Goal: Information Seeking & Learning: Learn about a topic

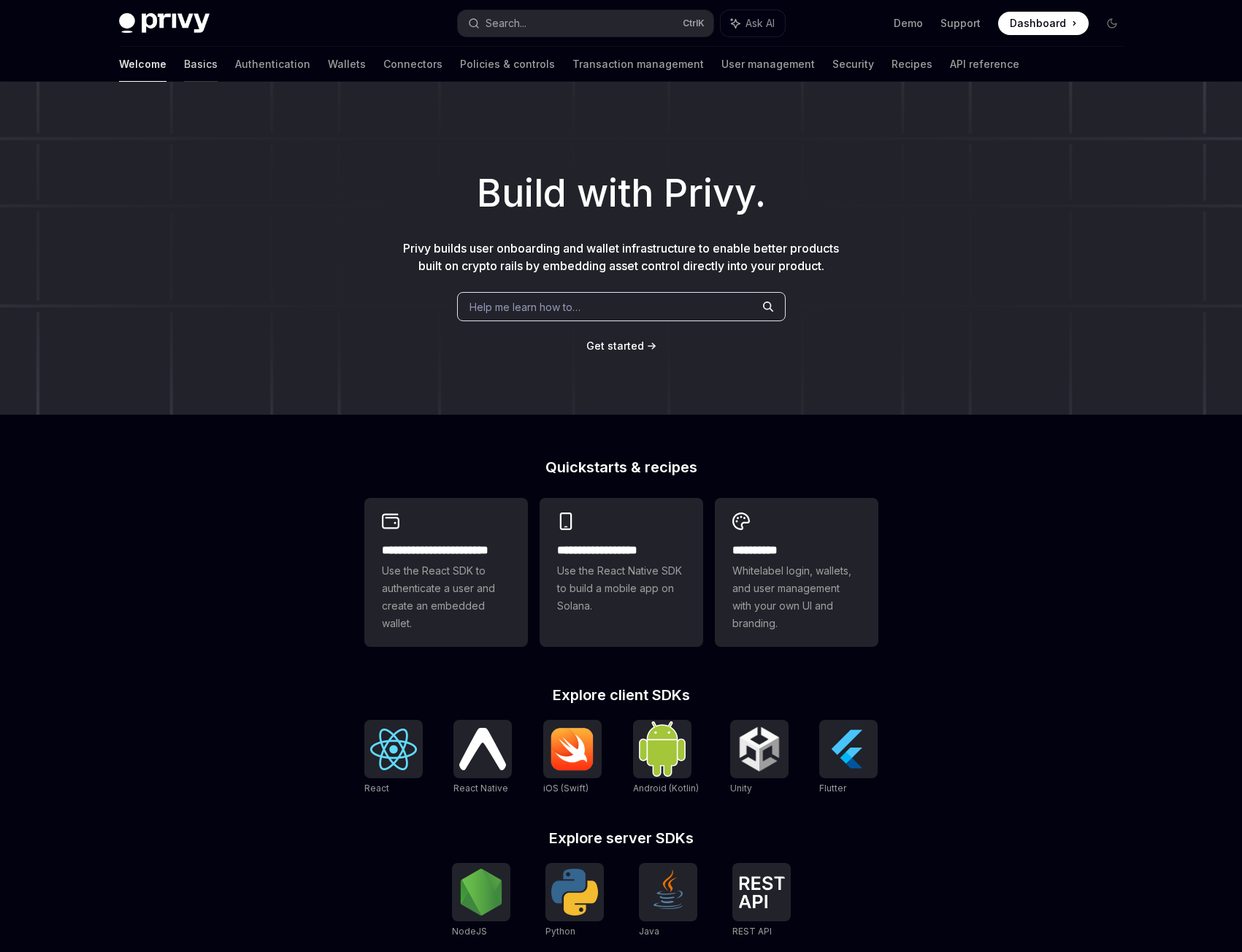
click at [184, 66] on link "Basics" at bounding box center [201, 65] width 34 height 35
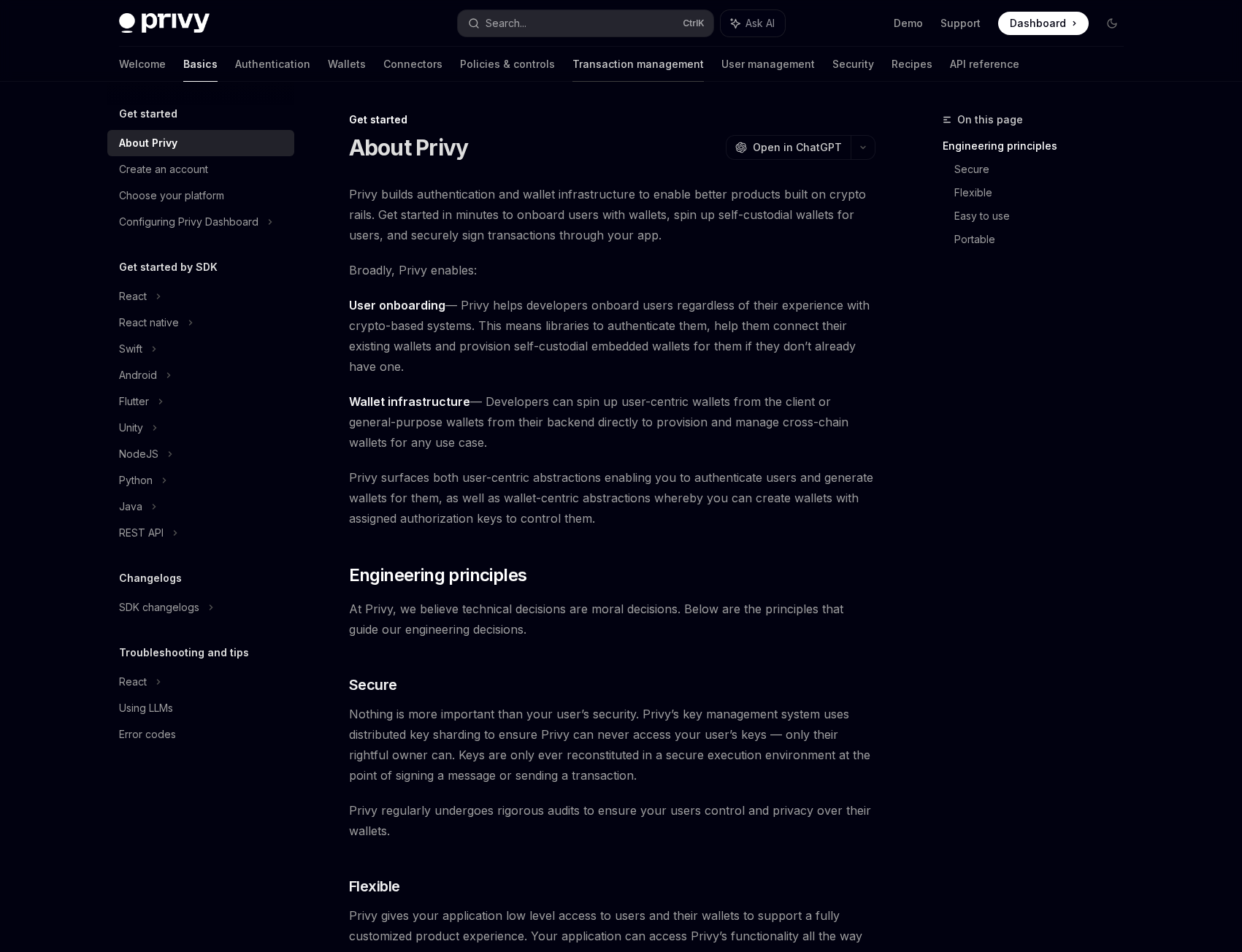
click at [572, 57] on link "Transaction management" at bounding box center [638, 65] width 132 height 35
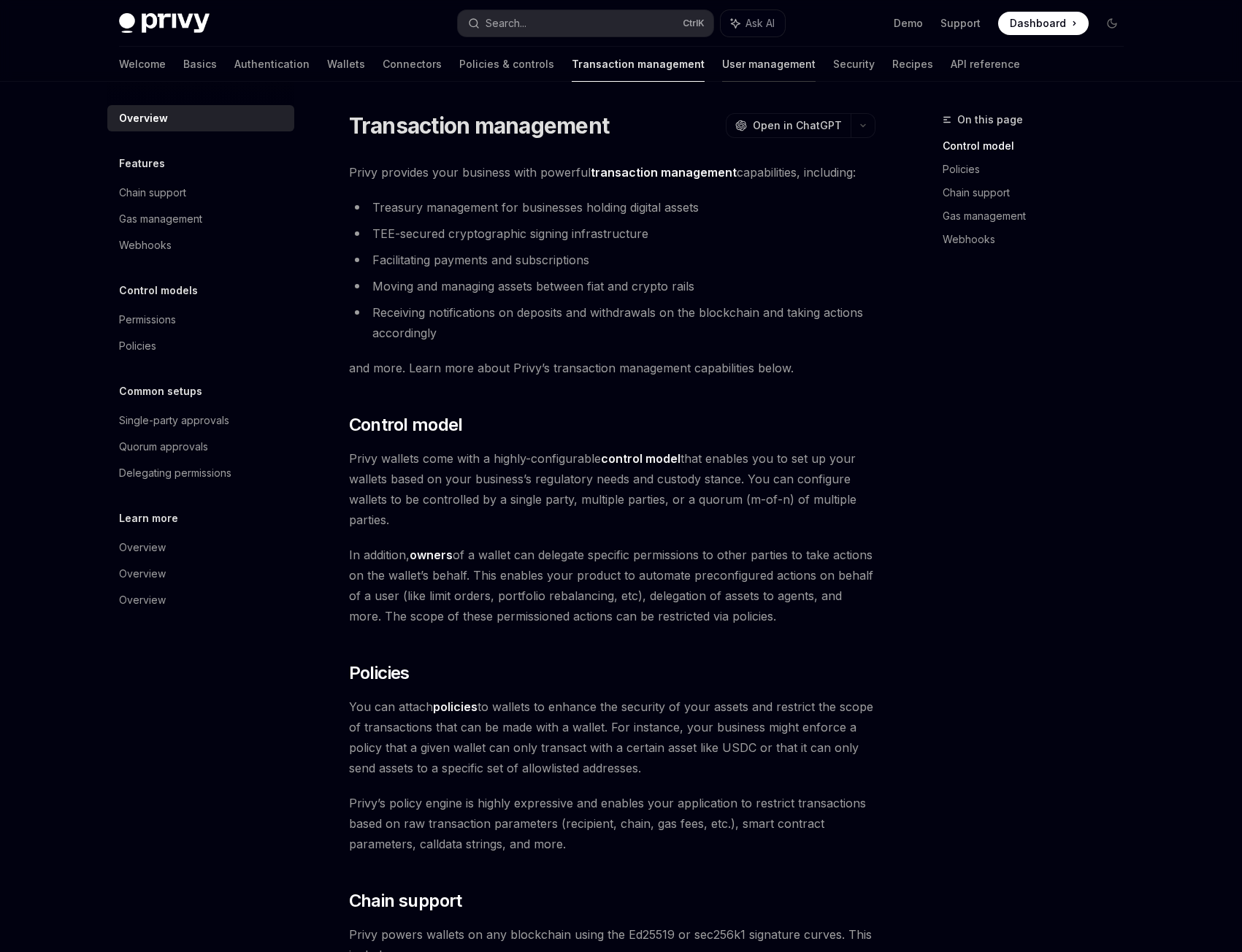
click at [722, 62] on link "User management" at bounding box center [769, 65] width 93 height 35
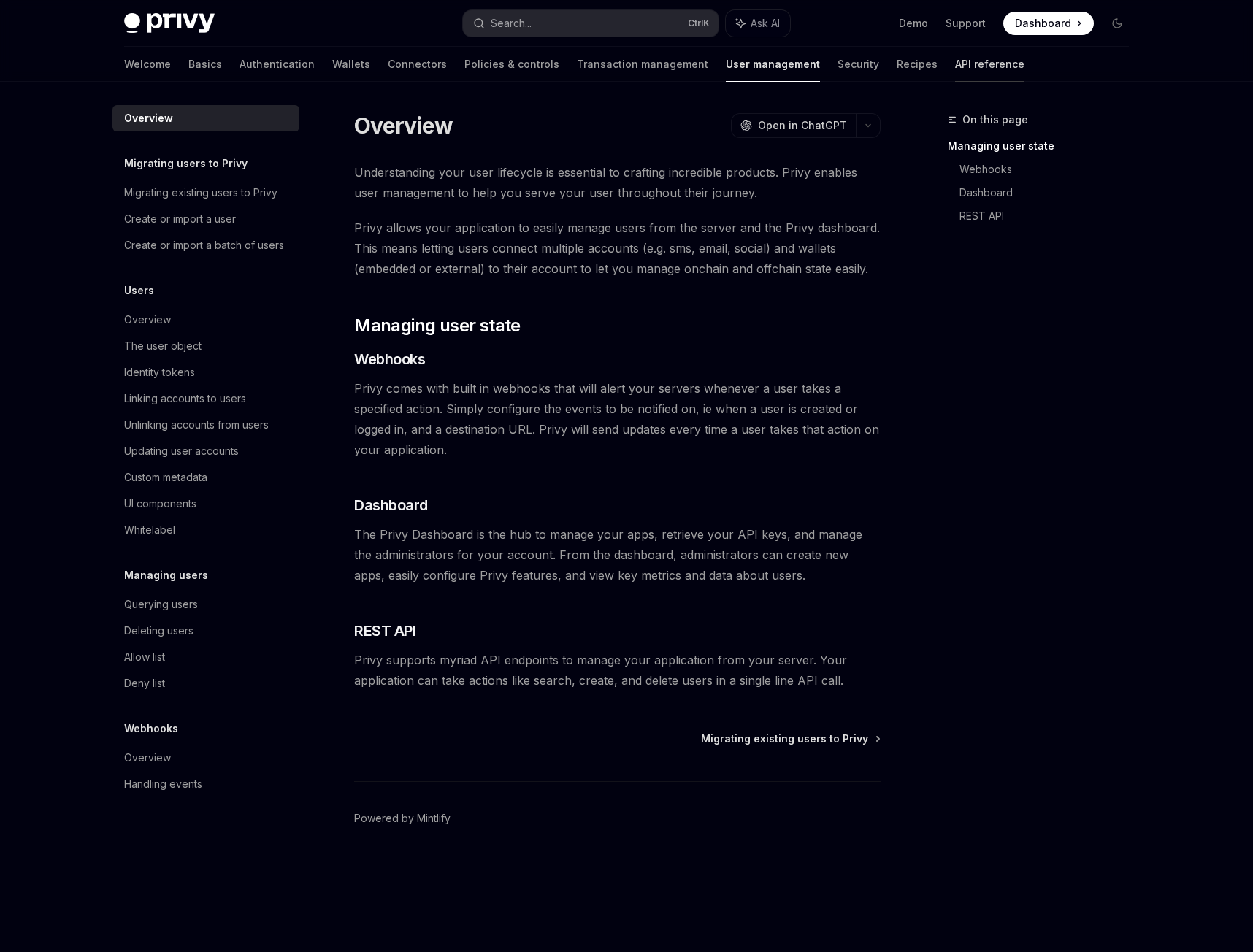
click at [955, 54] on link "API reference" at bounding box center [990, 65] width 69 height 35
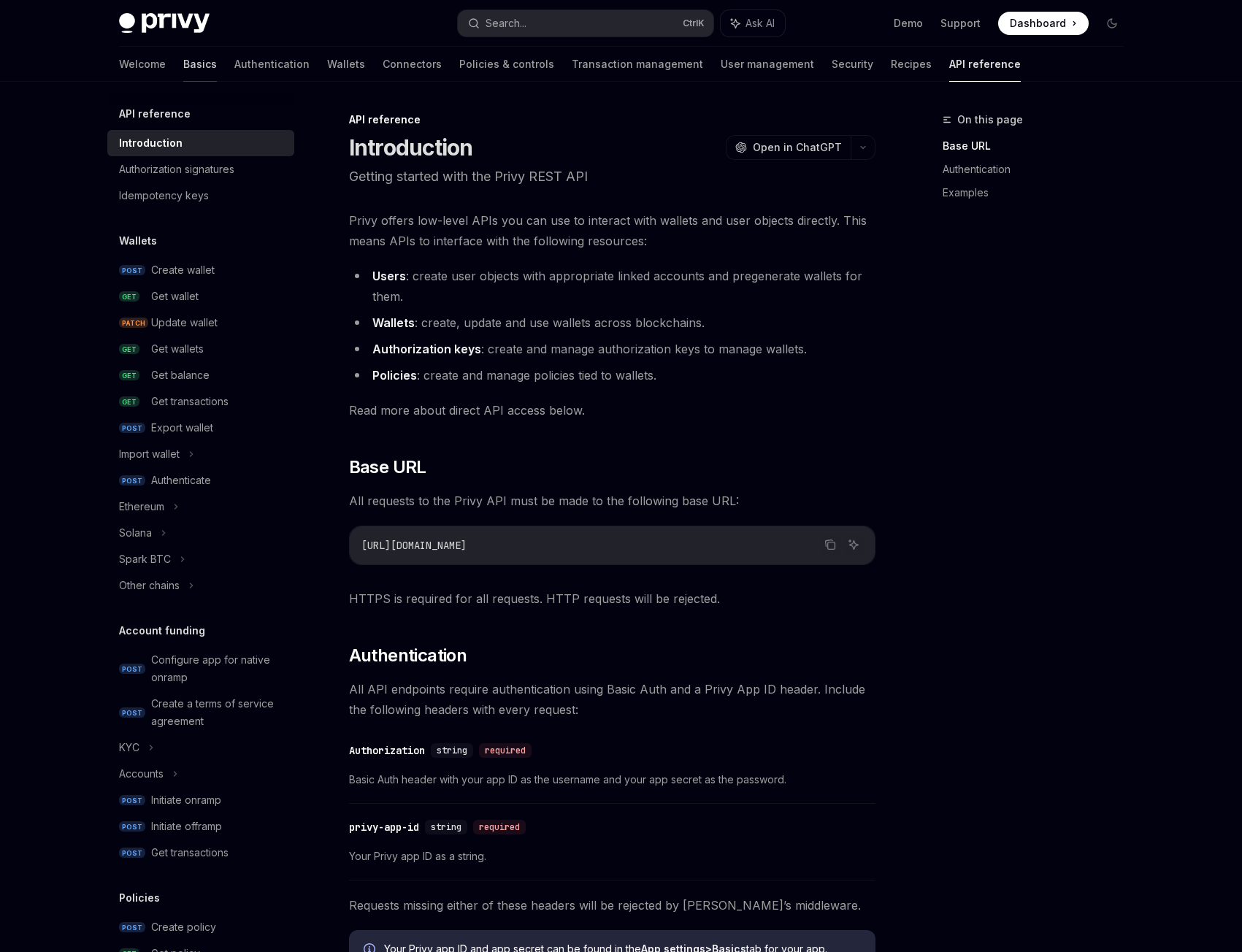
click at [183, 76] on link "Basics" at bounding box center [200, 65] width 34 height 35
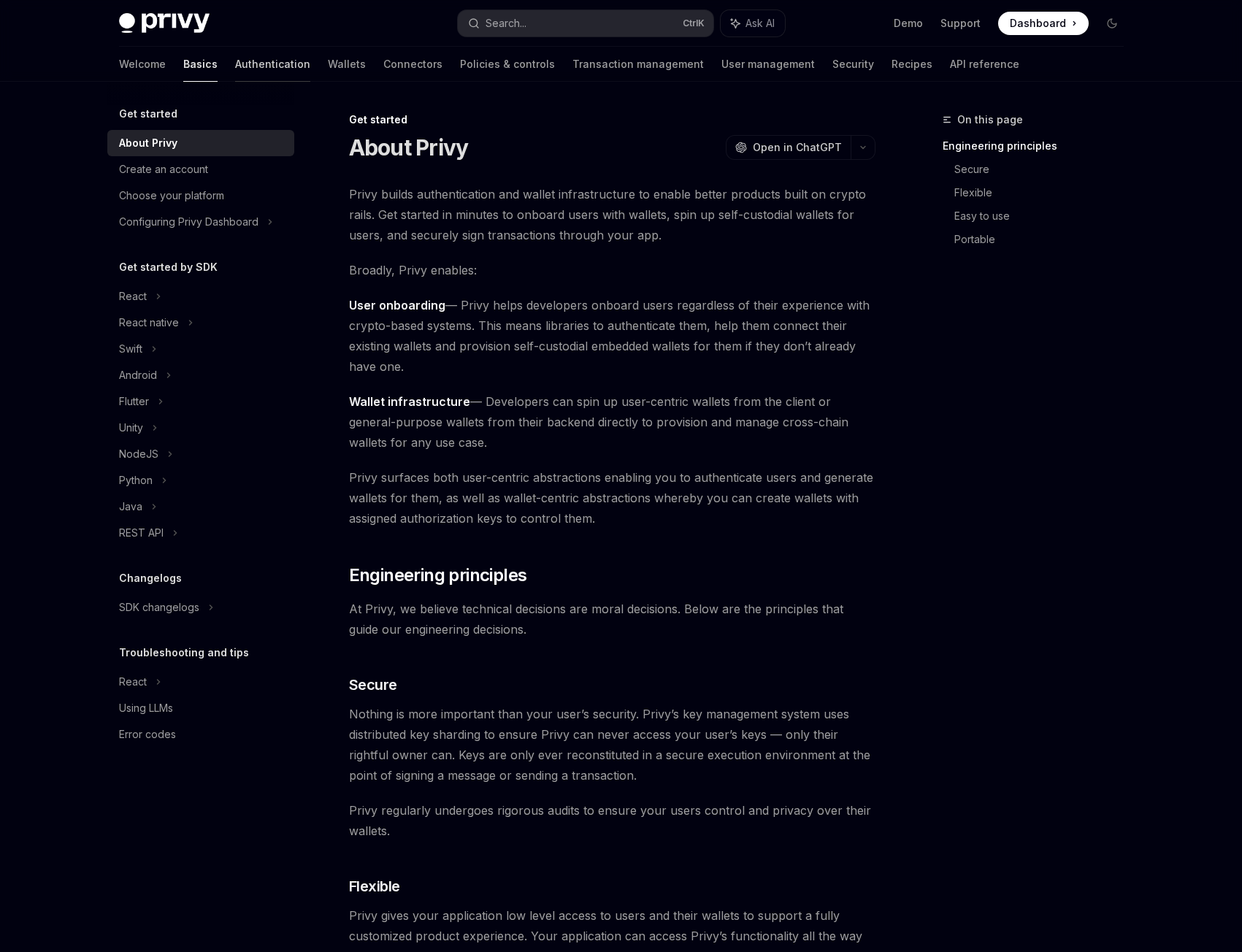
click at [235, 67] on link "Authentication" at bounding box center [273, 65] width 75 height 35
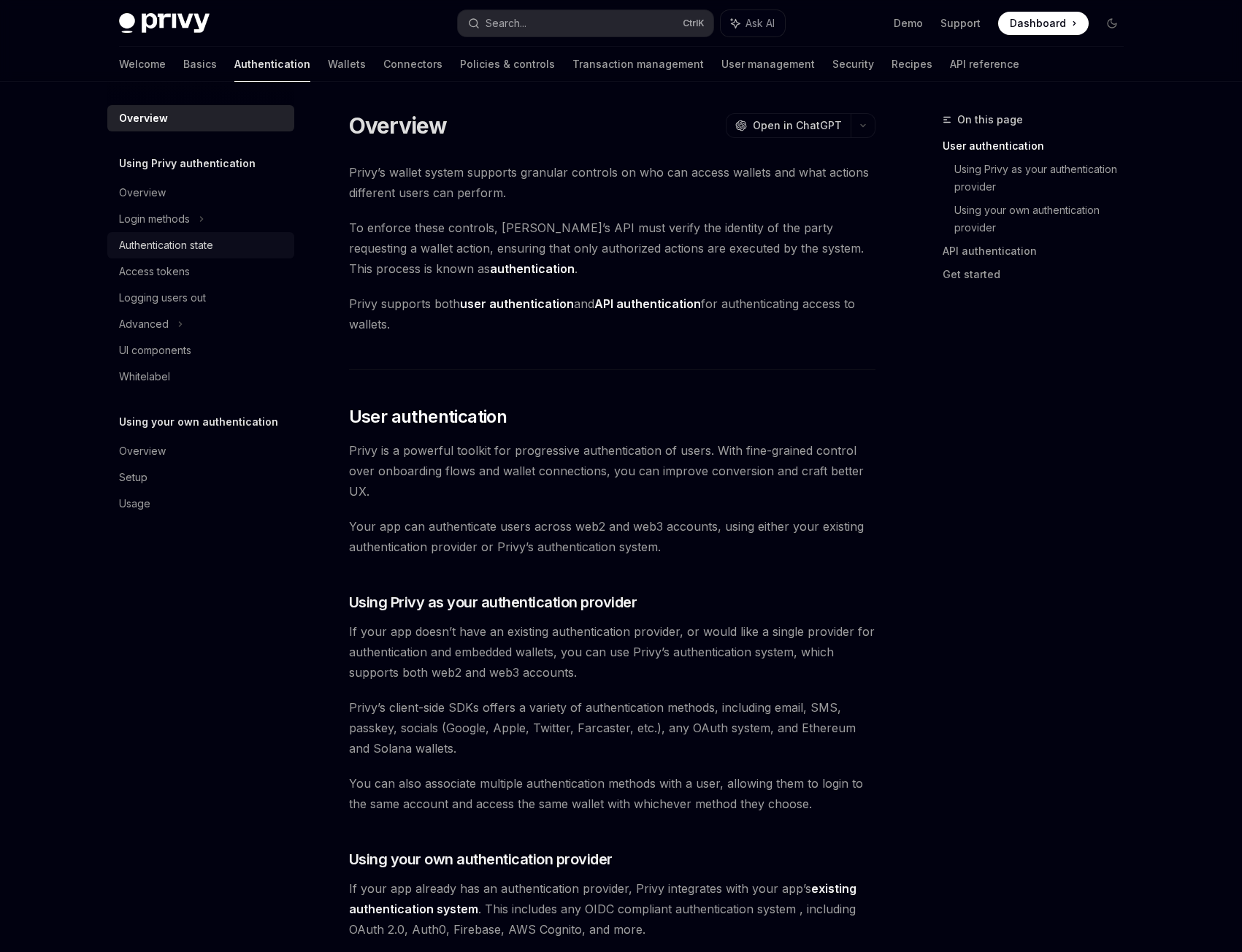
type textarea "*"
click at [161, 628] on div "Overview Using Privy authentication Overview Login methods Authentication state…" at bounding box center [213, 516] width 210 height 870
